Goal: Check status: Check status

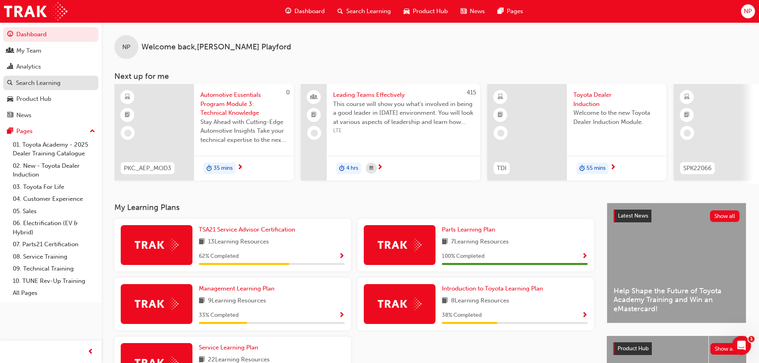
click at [51, 83] on div "Search Learning" at bounding box center [38, 82] width 45 height 9
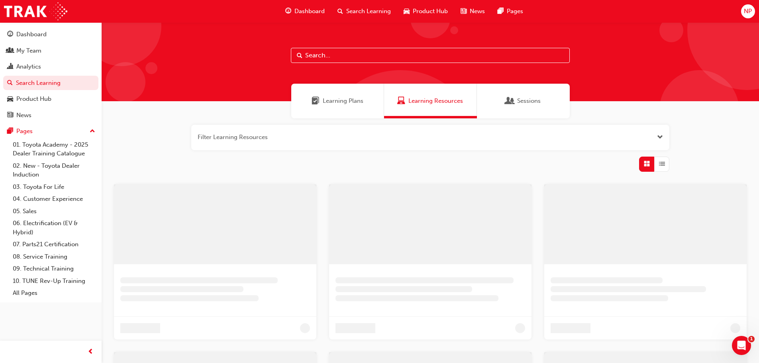
click at [336, 51] on input "text" at bounding box center [430, 55] width 279 height 15
type input "ev"
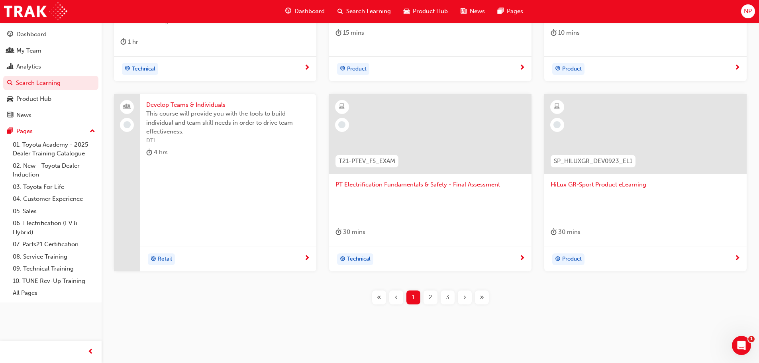
scroll to position [296, 0]
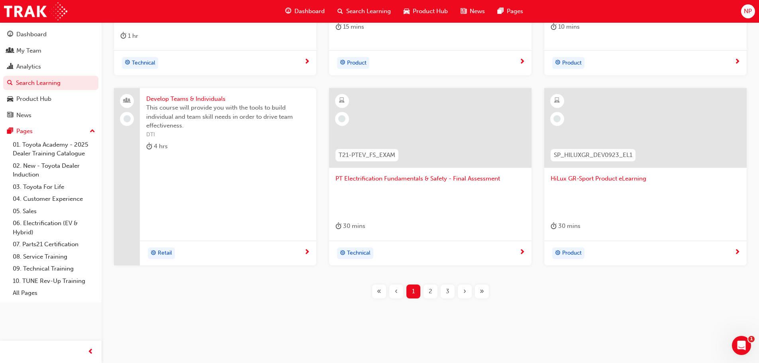
click at [432, 292] on div "2" at bounding box center [430, 291] width 14 height 14
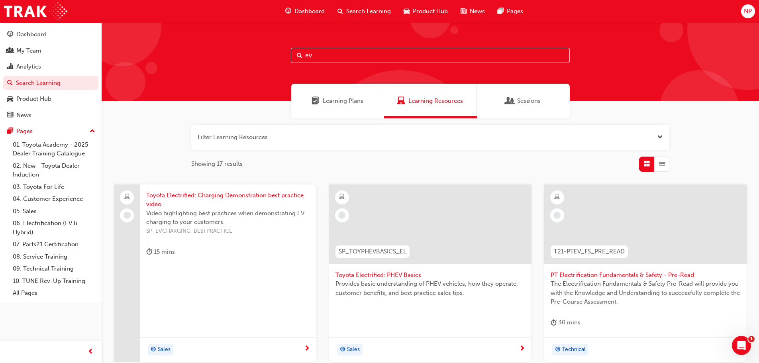
click at [658, 135] on span "Open the filter" at bounding box center [660, 137] width 6 height 9
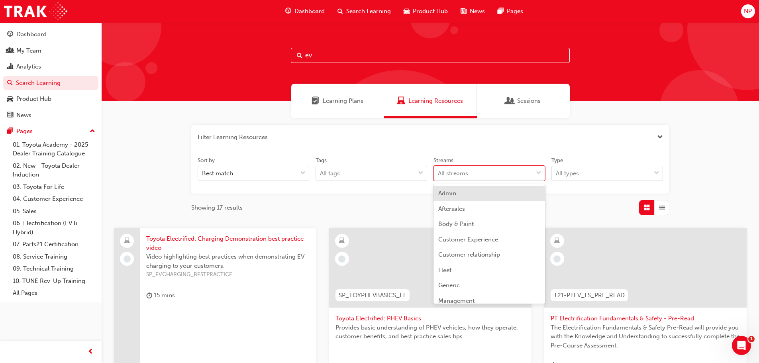
click at [538, 171] on span "down-icon" at bounding box center [539, 173] width 6 height 10
click at [438, 171] on input "Streams option Admin focused, 1 of 23. 23 results available. Use Up and Down to…" at bounding box center [438, 173] width 1 height 7
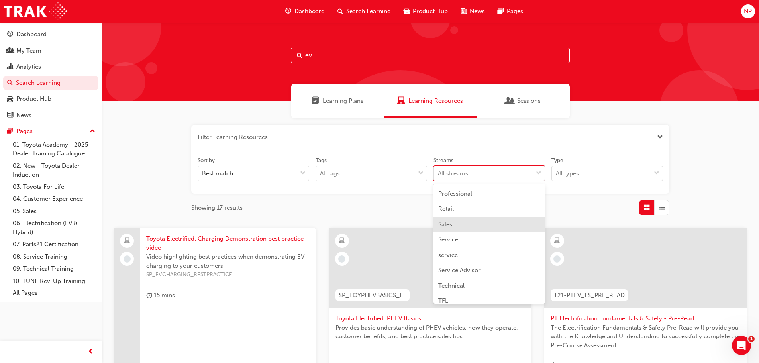
scroll to position [237, 0]
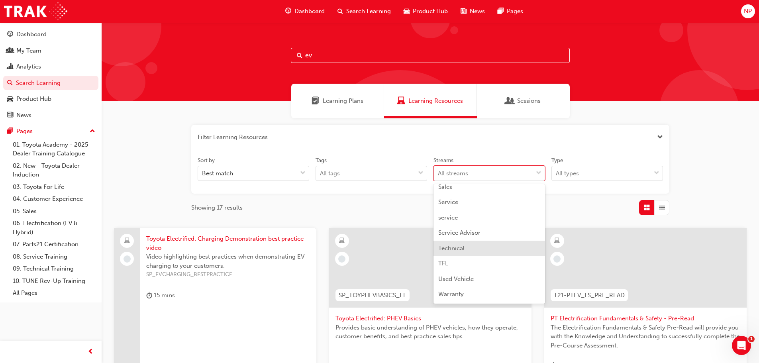
click at [490, 247] on div "Technical" at bounding box center [489, 249] width 112 height 16
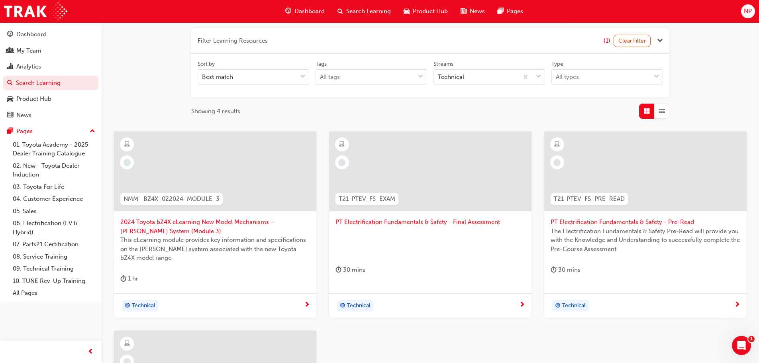
scroll to position [80, 0]
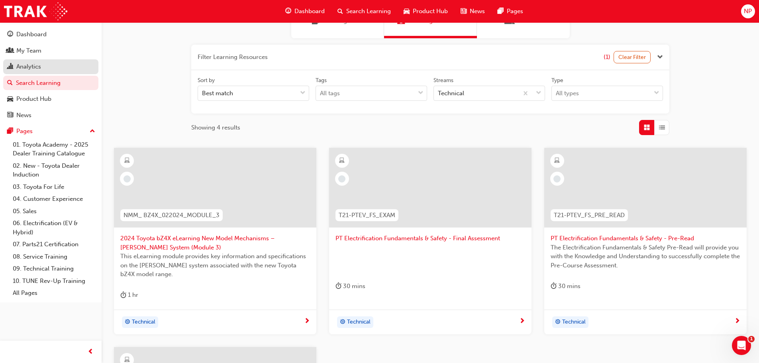
click at [31, 64] on div "Analytics" at bounding box center [28, 66] width 25 height 9
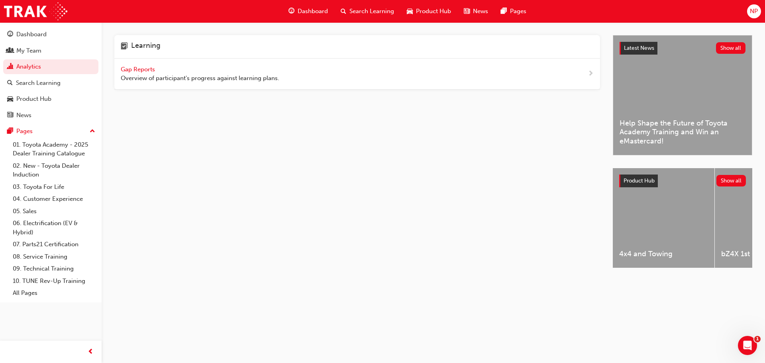
click at [136, 68] on span "Gap Reports" at bounding box center [139, 69] width 36 height 7
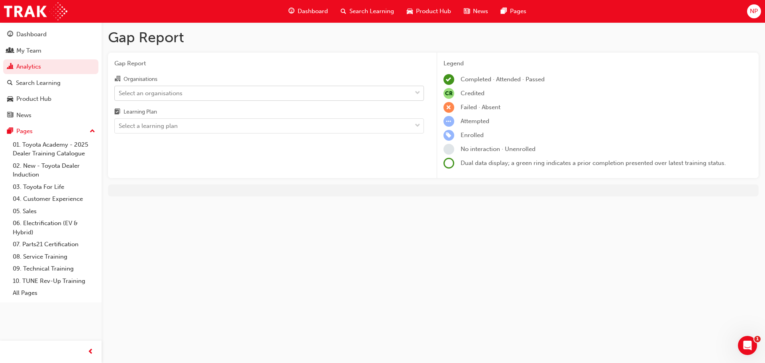
click at [185, 90] on div "Select an organisations" at bounding box center [263, 93] width 297 height 14
click at [119, 90] on input "Organisations Select an organisations" at bounding box center [119, 92] width 1 height 7
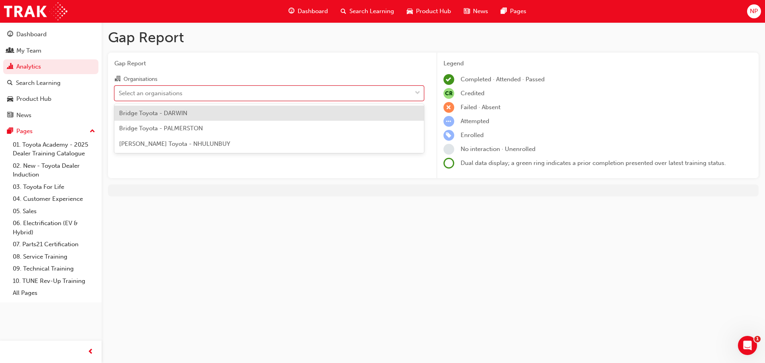
click at [195, 113] on div "Bridge Toyota - DARWIN" at bounding box center [268, 114] width 309 height 16
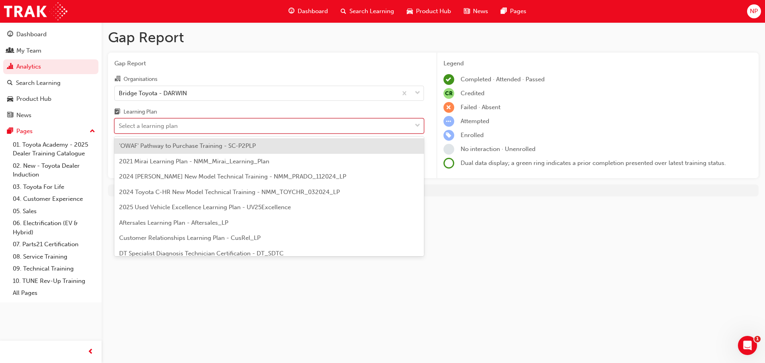
click at [182, 120] on div "Select a learning plan" at bounding box center [263, 126] width 297 height 14
click at [119, 122] on input "Learning Plan option 'OWAF' Pathway to Purchase Training - SC-P2PLP focused, 1 …" at bounding box center [119, 125] width 1 height 7
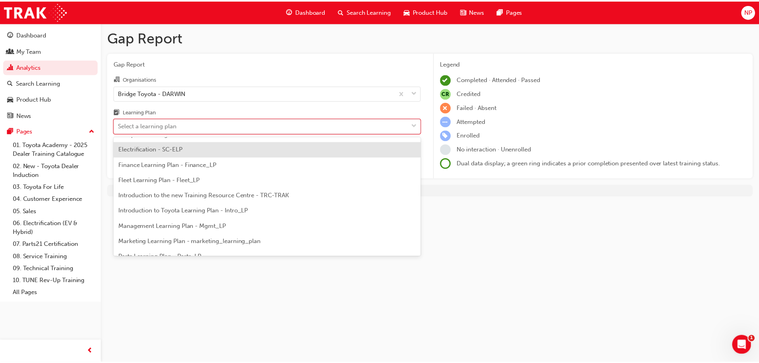
scroll to position [80, 0]
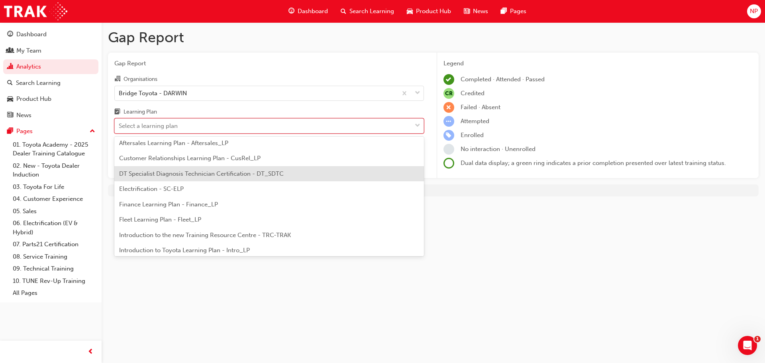
click at [273, 176] on span "DT Specialist Diagnosis Technician Certification - DT_SDTC" at bounding box center [201, 173] width 164 height 7
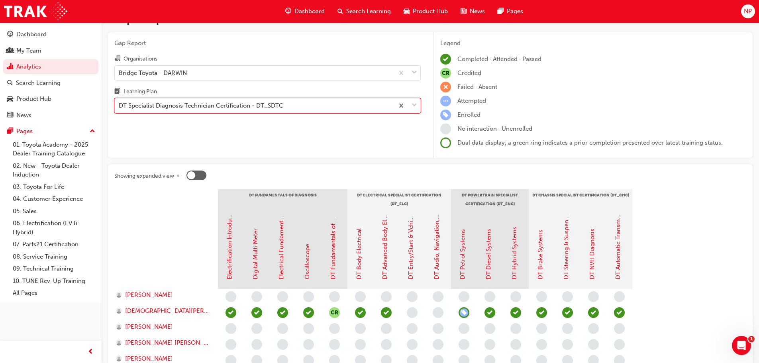
scroll to position [40, 0]
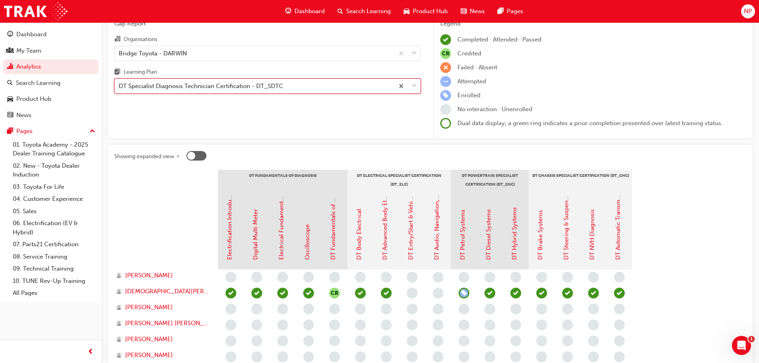
click at [414, 84] on span "down-icon" at bounding box center [414, 86] width 6 height 10
click at [119, 84] on input "Learning Plan option DT Specialist Diagnosis Technician Certification - DT_SDTC…" at bounding box center [119, 85] width 1 height 7
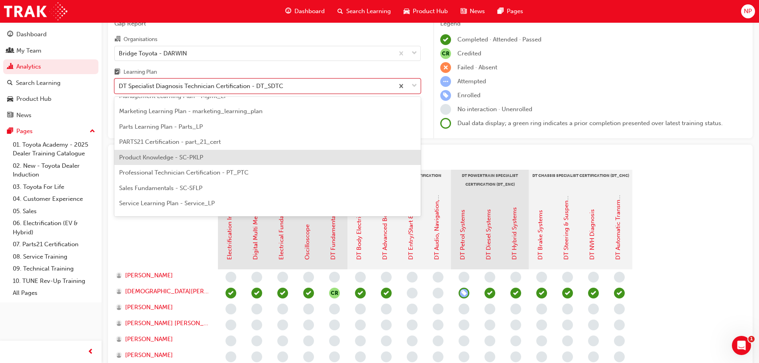
scroll to position [249, 0]
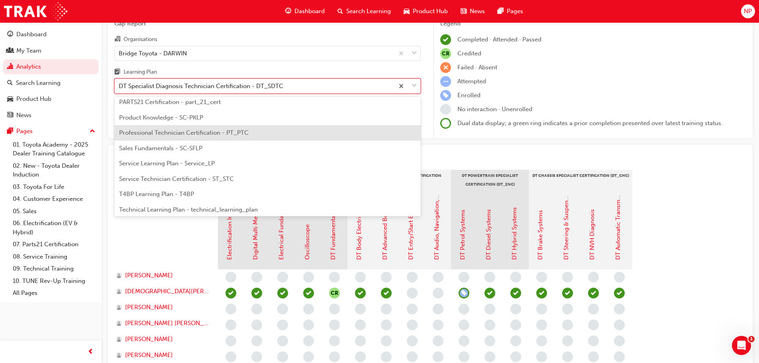
click at [319, 133] on div "Professional Technician Certification - PT_PTC" at bounding box center [267, 133] width 306 height 16
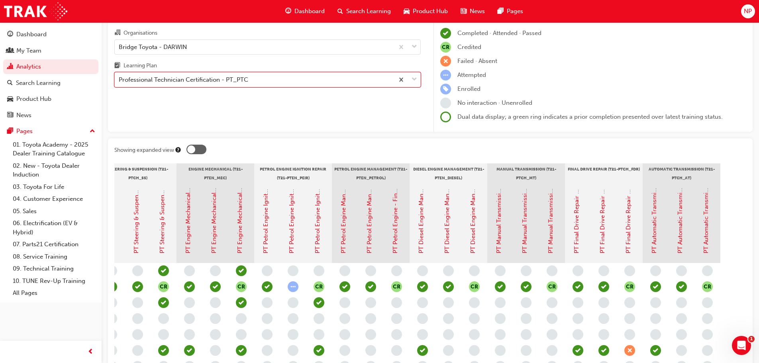
scroll to position [119, 0]
